Goal: Task Accomplishment & Management: Manage account settings

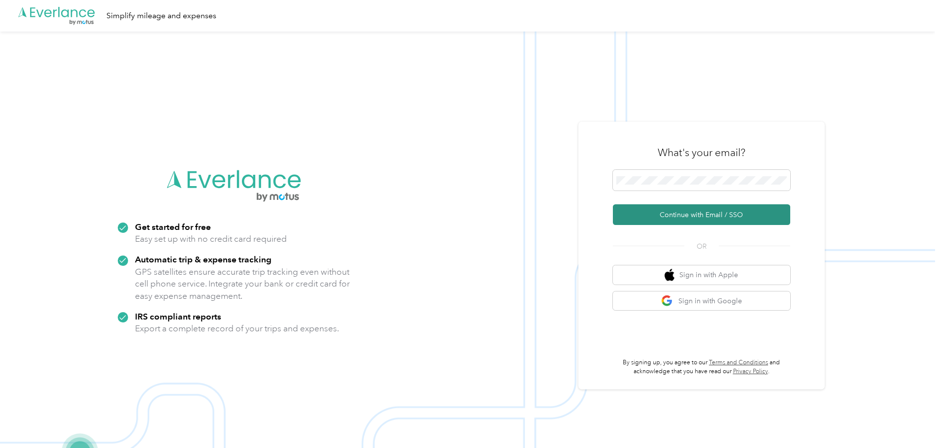
click at [699, 213] on button "Continue with Email / SSO" at bounding box center [701, 215] width 177 height 21
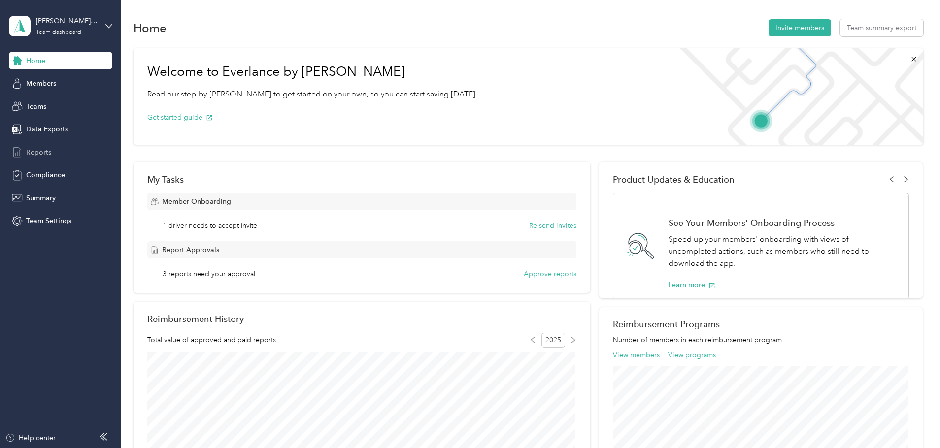
click at [38, 153] on span "Reports" at bounding box center [38, 152] width 25 height 10
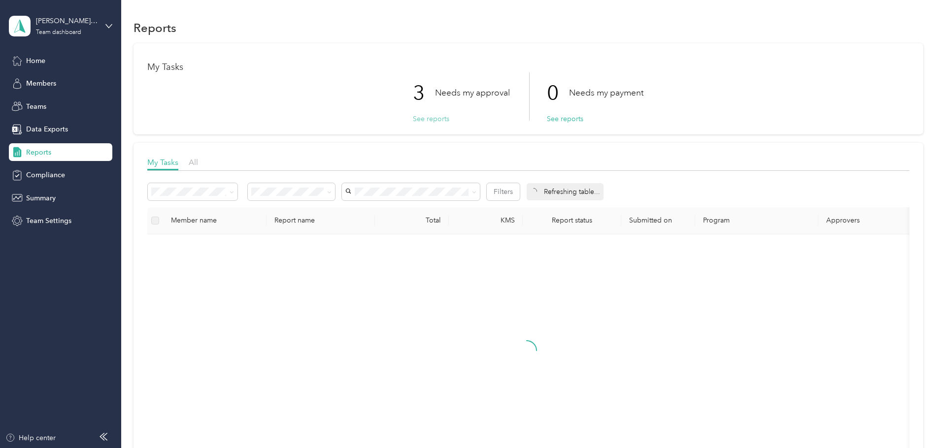
click at [418, 121] on button "See reports" at bounding box center [431, 119] width 36 height 10
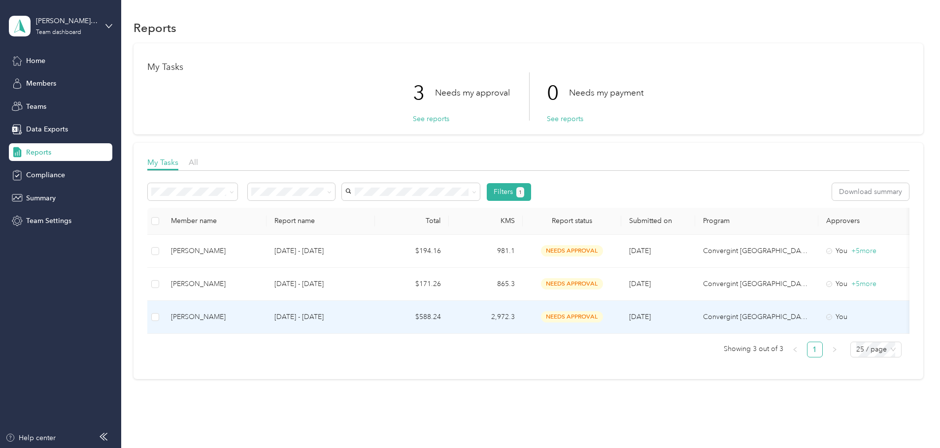
click at [207, 320] on div "[PERSON_NAME]" at bounding box center [215, 317] width 88 height 11
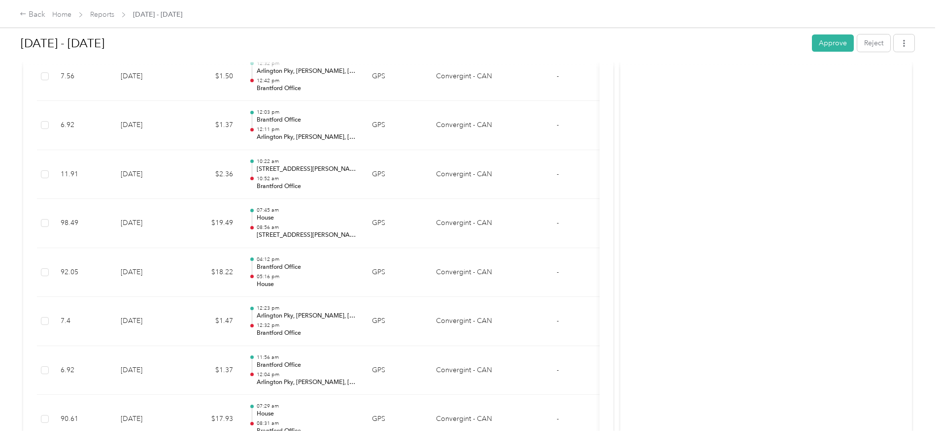
scroll to position [1967, 0]
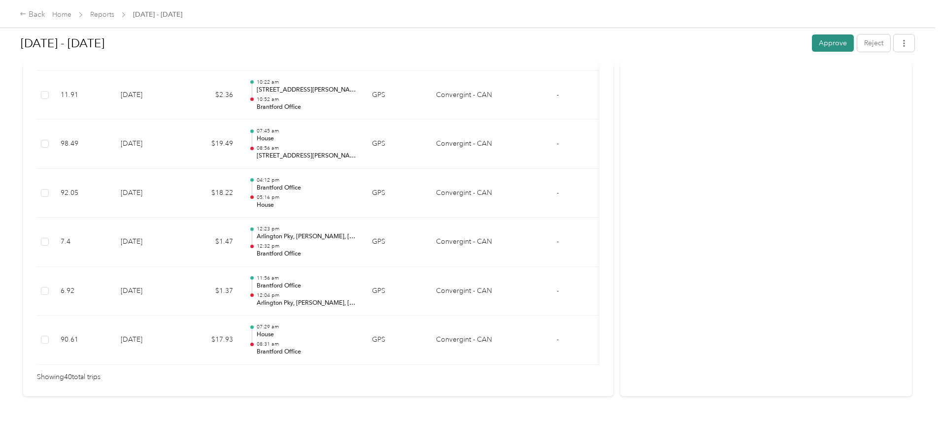
click at [825, 47] on button "Approve" at bounding box center [833, 42] width 42 height 17
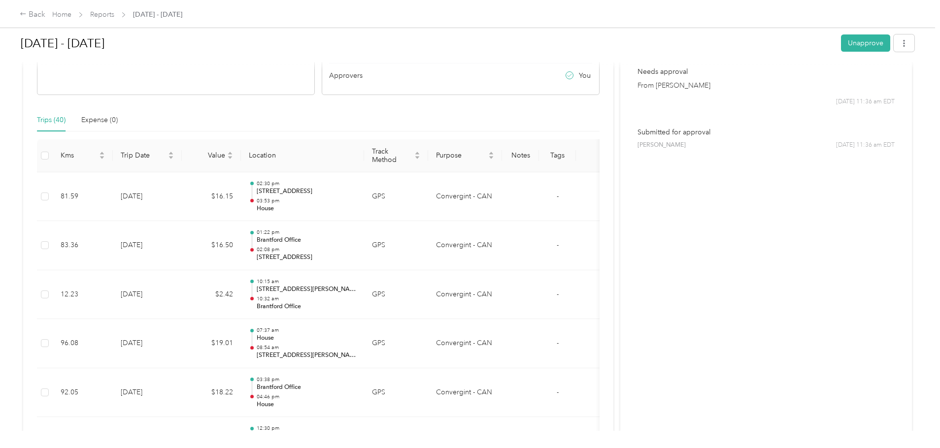
scroll to position [0, 0]
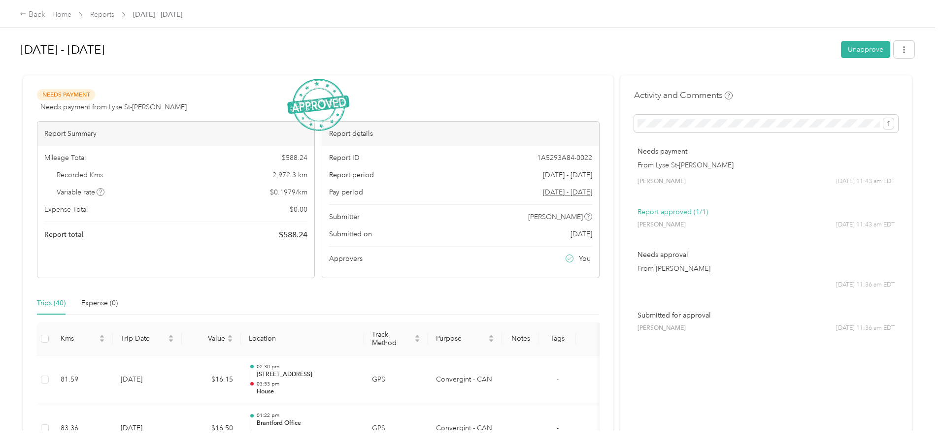
click at [938, 1] on div "Back Home Reports Sep 1 - 30, 2025" at bounding box center [470, 14] width 940 height 28
